Goal: Find specific page/section: Find specific page/section

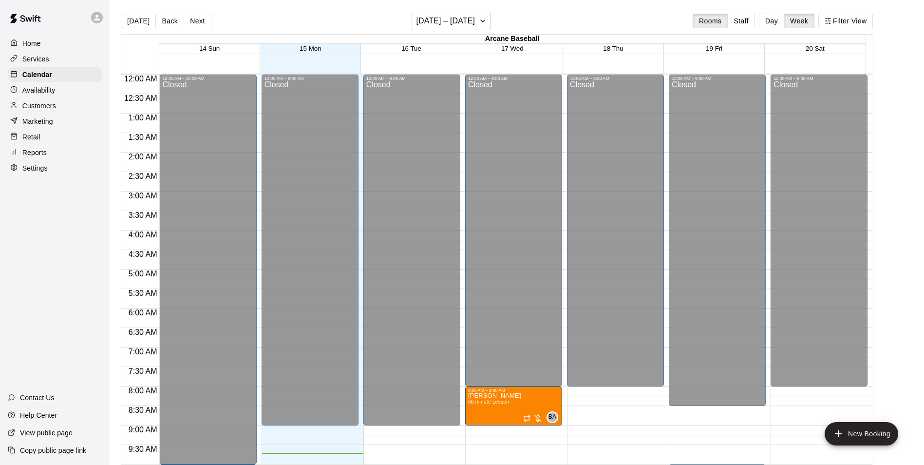
scroll to position [438, 0]
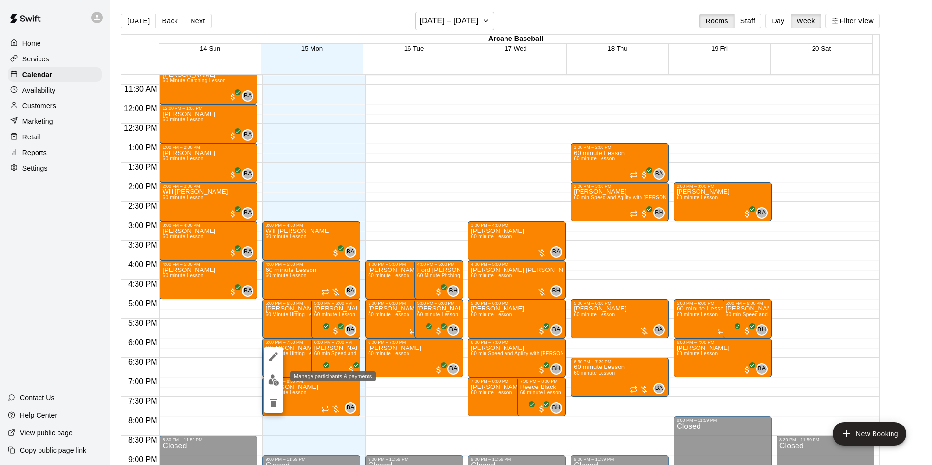
click at [277, 383] on img "edit" at bounding box center [273, 379] width 11 height 11
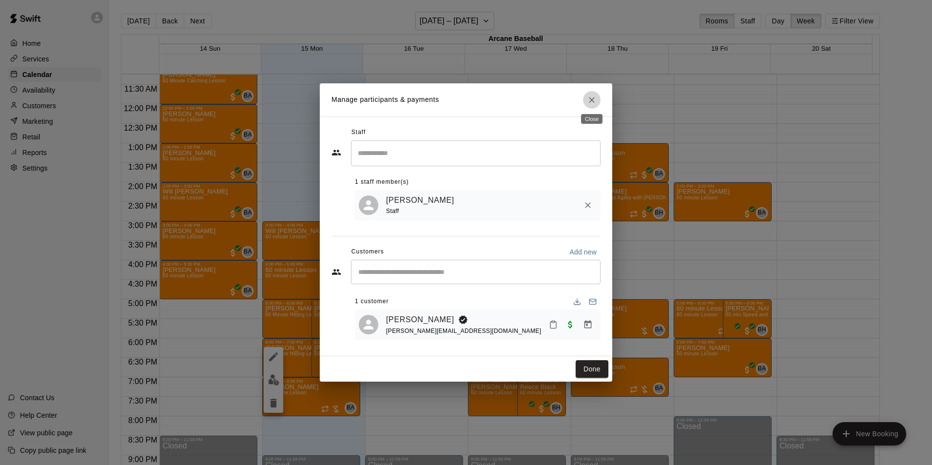
click at [593, 96] on icon "Close" at bounding box center [592, 100] width 10 height 10
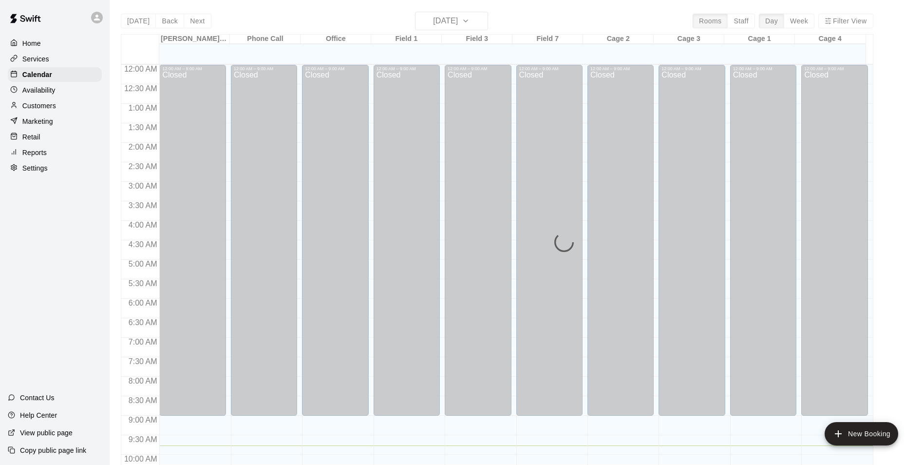
scroll to position [355, 0]
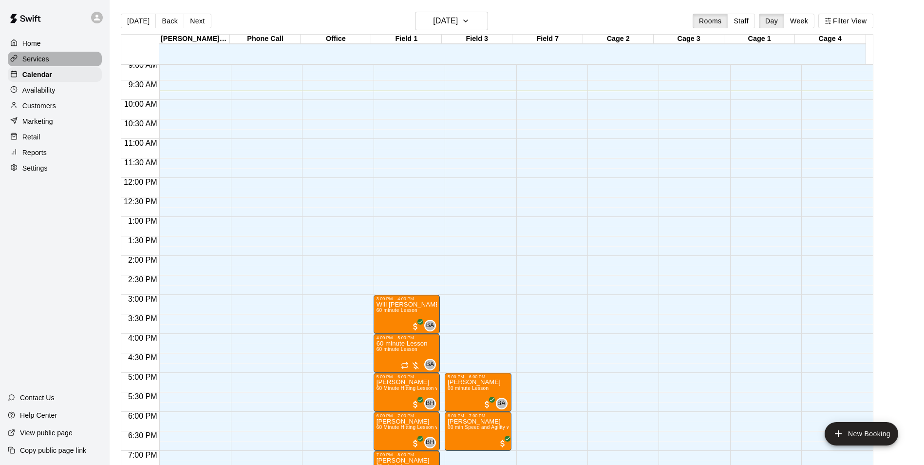
click at [32, 59] on p "Services" at bounding box center [35, 59] width 27 height 10
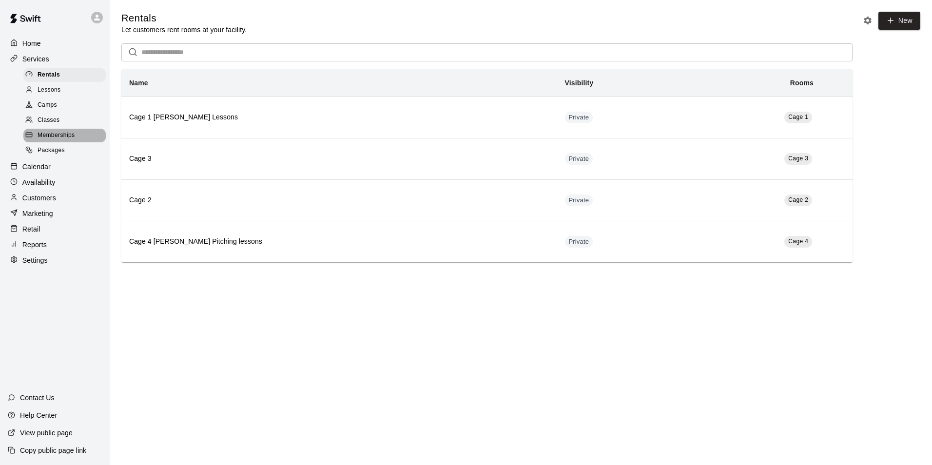
click at [47, 140] on span "Memberships" at bounding box center [56, 136] width 37 height 10
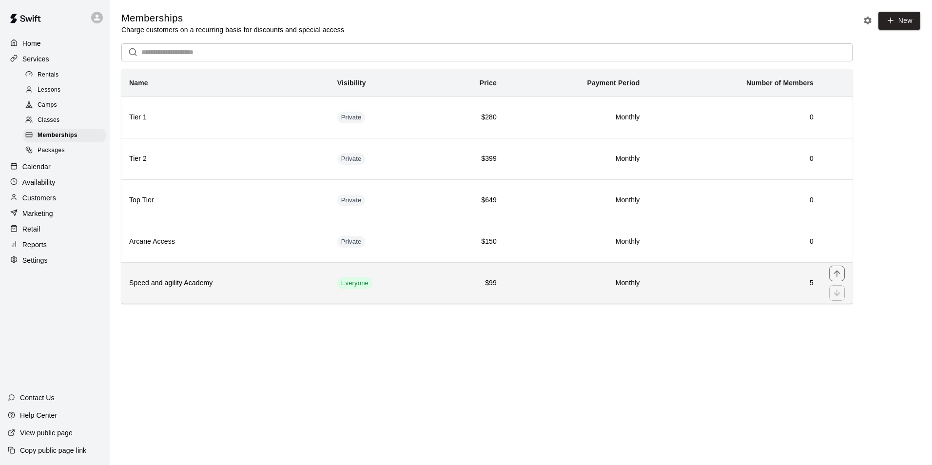
click at [166, 279] on h6 "Speed and agility Academy" at bounding box center [225, 283] width 192 height 11
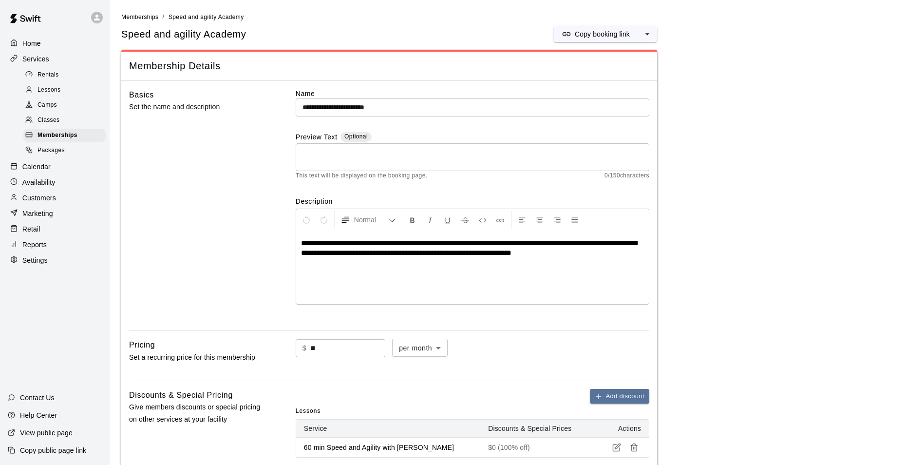
click at [42, 118] on div "Classes" at bounding box center [64, 121] width 82 height 14
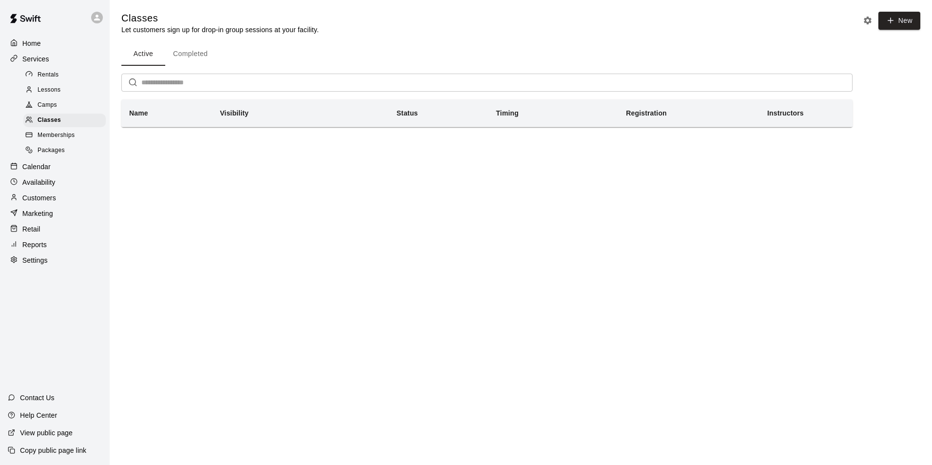
click at [45, 89] on span "Lessons" at bounding box center [49, 90] width 23 height 10
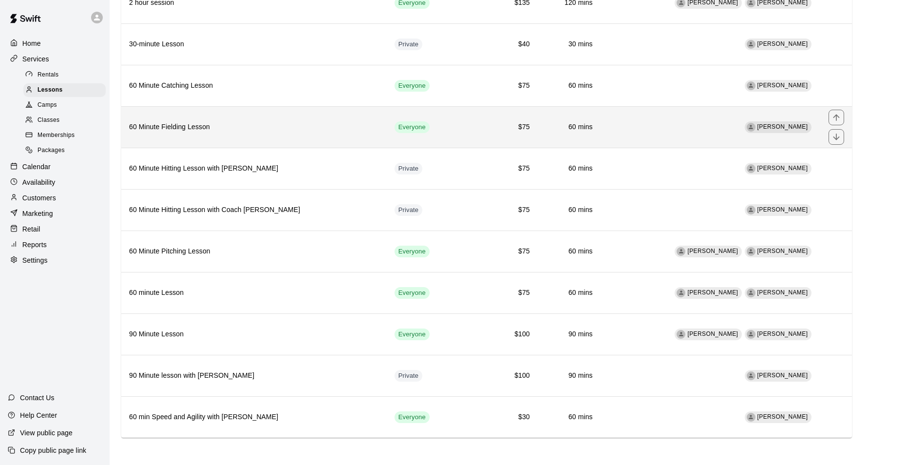
scroll to position [157, 0]
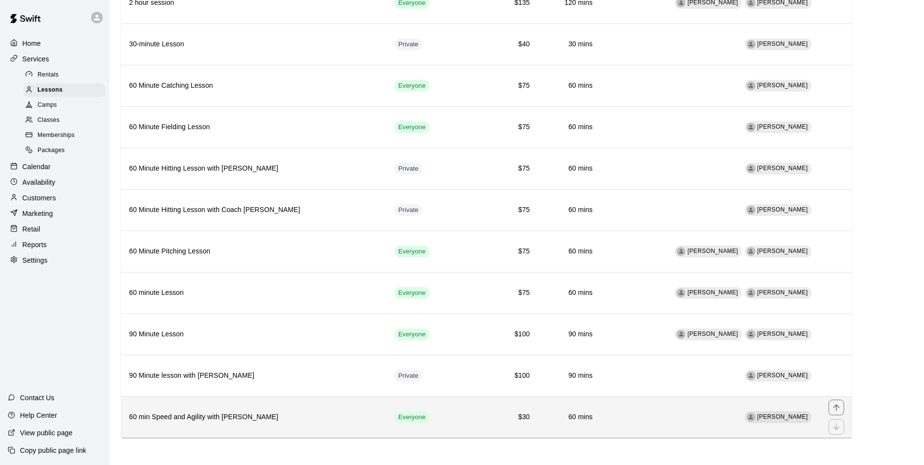
click at [220, 412] on h6 "60 min Speed and Agility with [PERSON_NAME]" at bounding box center [254, 417] width 250 height 11
